Goal: Check status: Check status

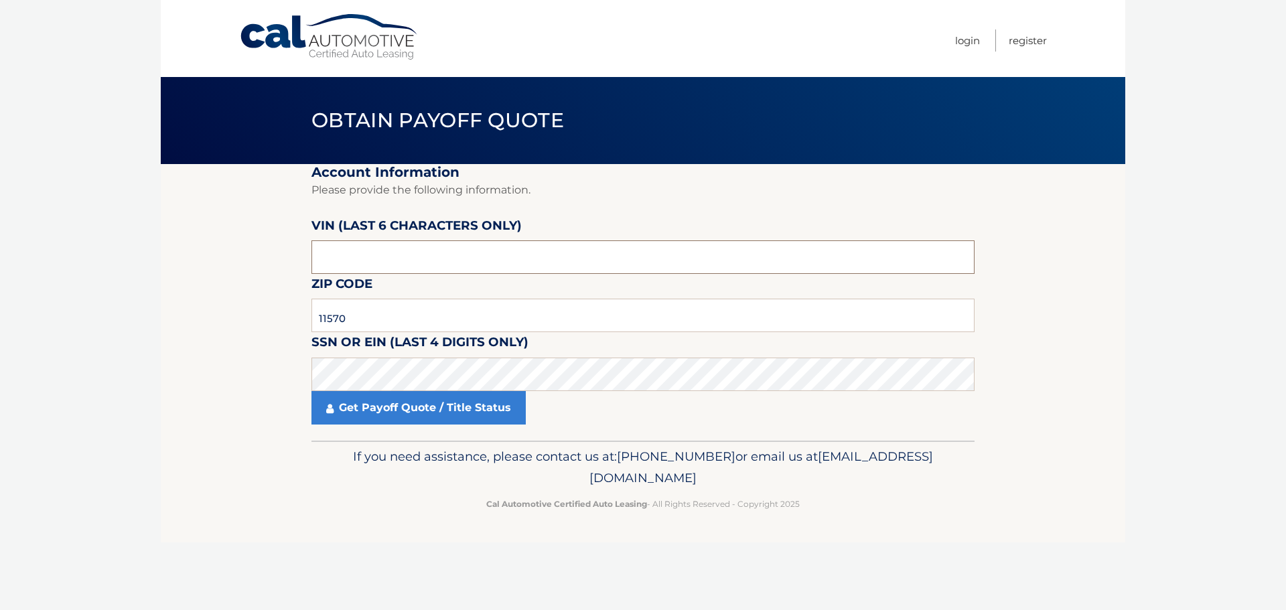
click at [362, 254] on input "text" at bounding box center [643, 258] width 663 height 34
click at [330, 269] on input "text" at bounding box center [643, 258] width 663 height 34
type input "649986"
type input "11428"
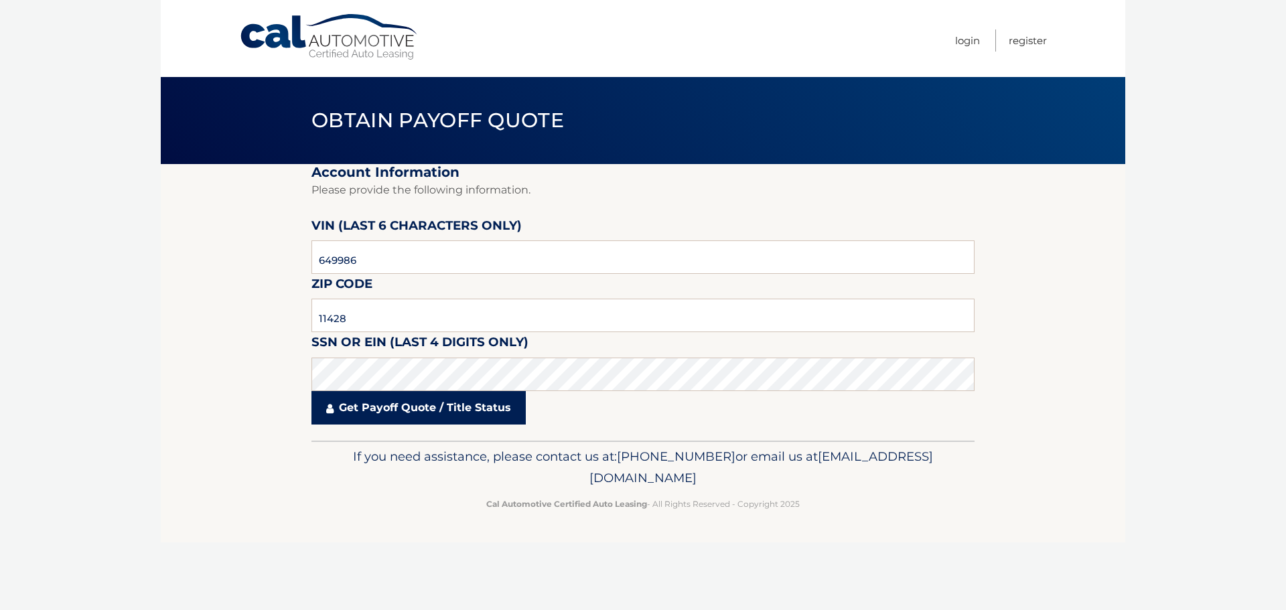
click at [363, 411] on link "Get Payoff Quote / Title Status" at bounding box center [419, 408] width 214 height 34
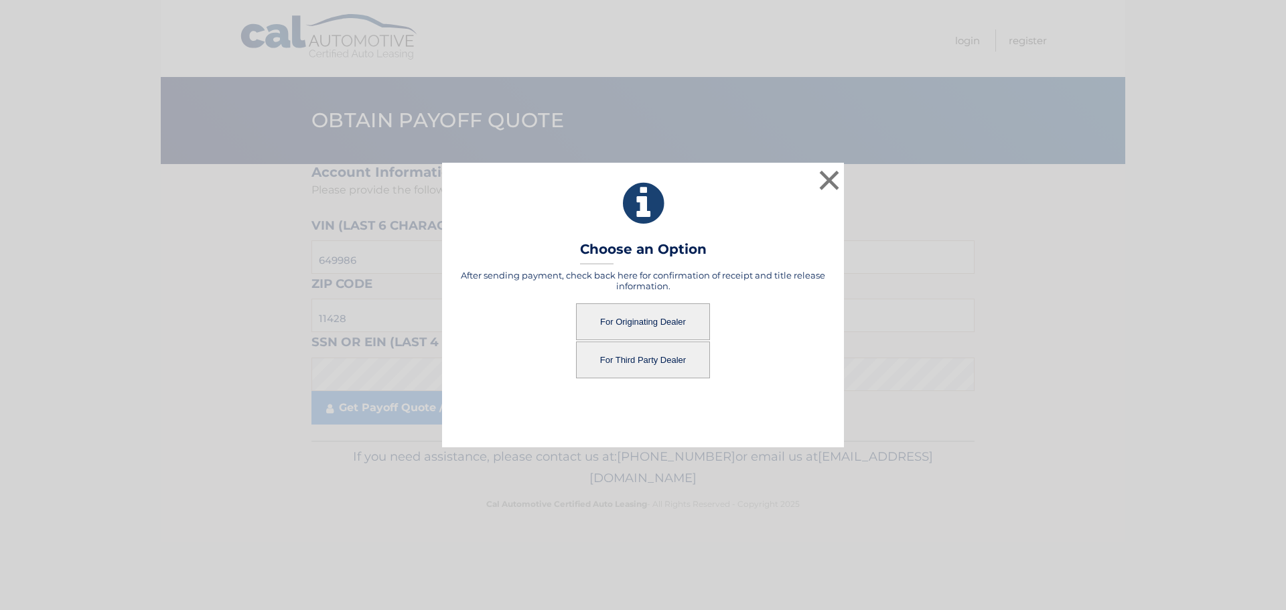
click at [600, 325] on button "For Originating Dealer" at bounding box center [643, 322] width 134 height 37
click at [658, 323] on button "For Originating Dealer" at bounding box center [643, 322] width 134 height 37
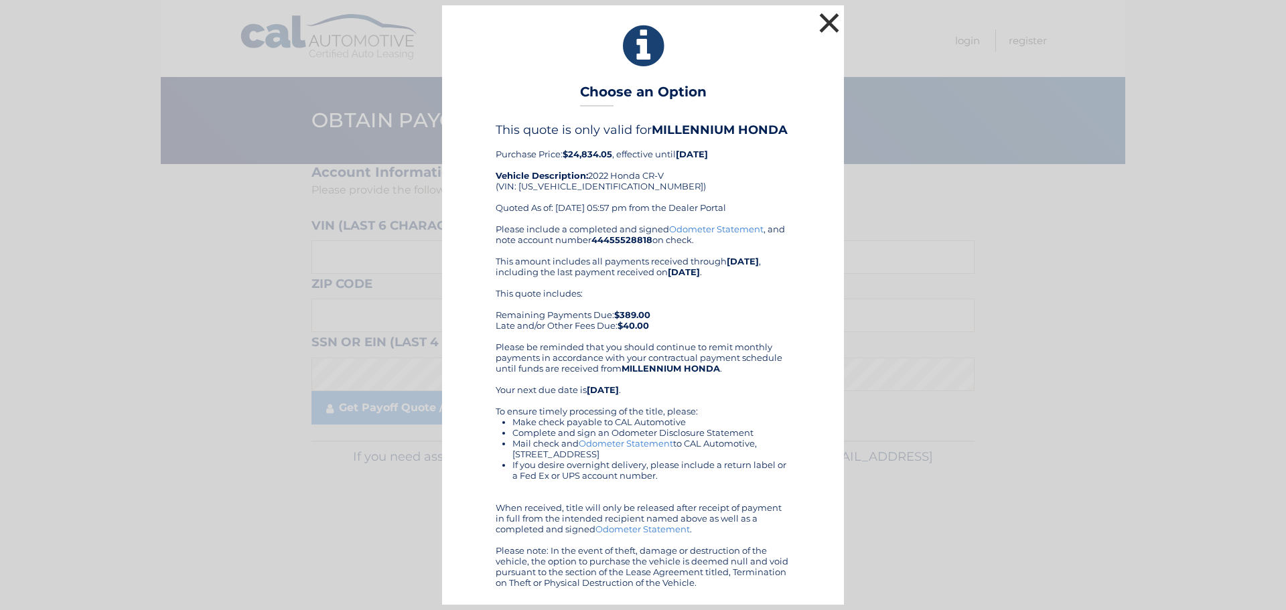
click at [831, 25] on button "×" at bounding box center [829, 22] width 27 height 27
